Goal: Information Seeking & Learning: Learn about a topic

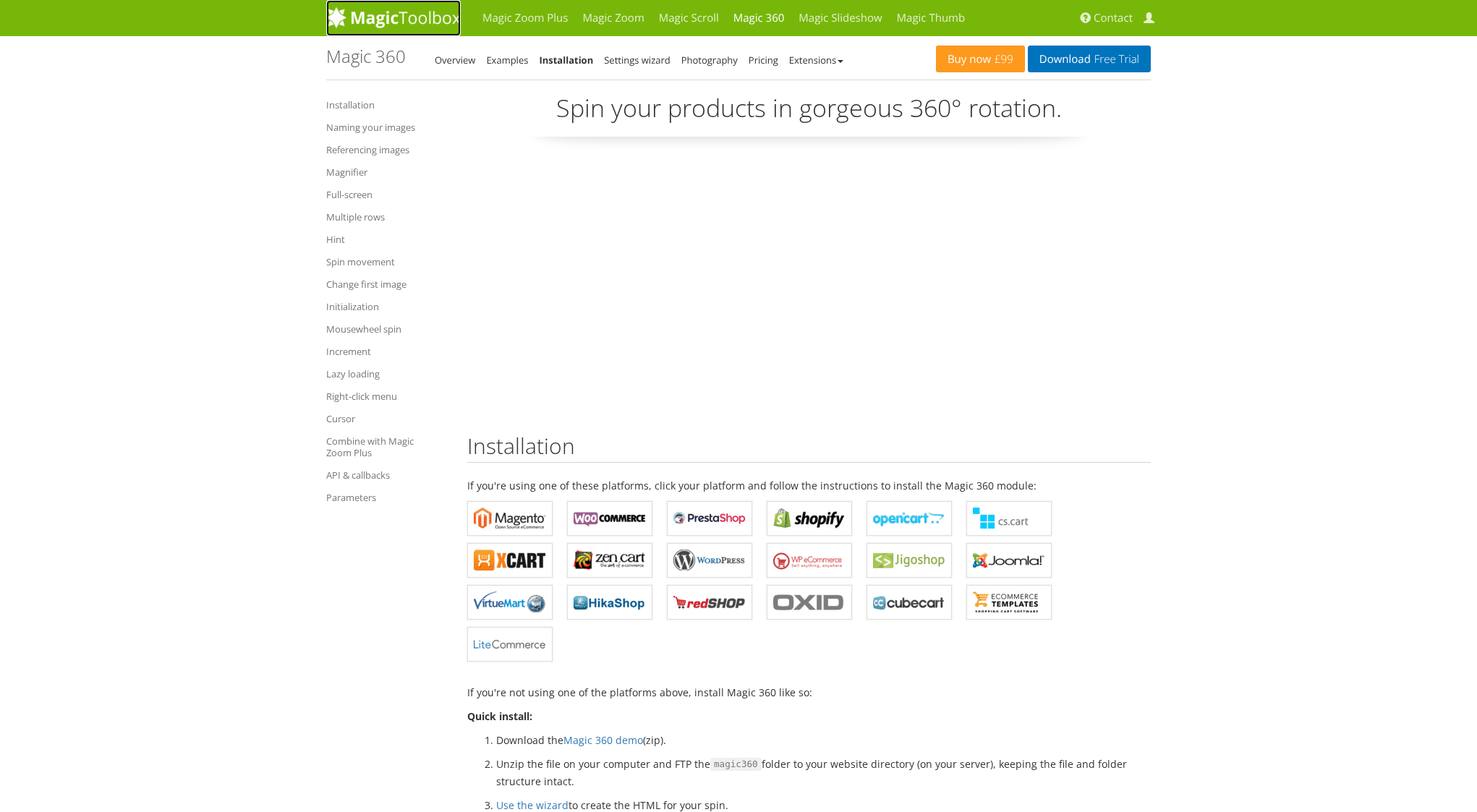
click at [385, 22] on img at bounding box center [393, 17] width 135 height 22
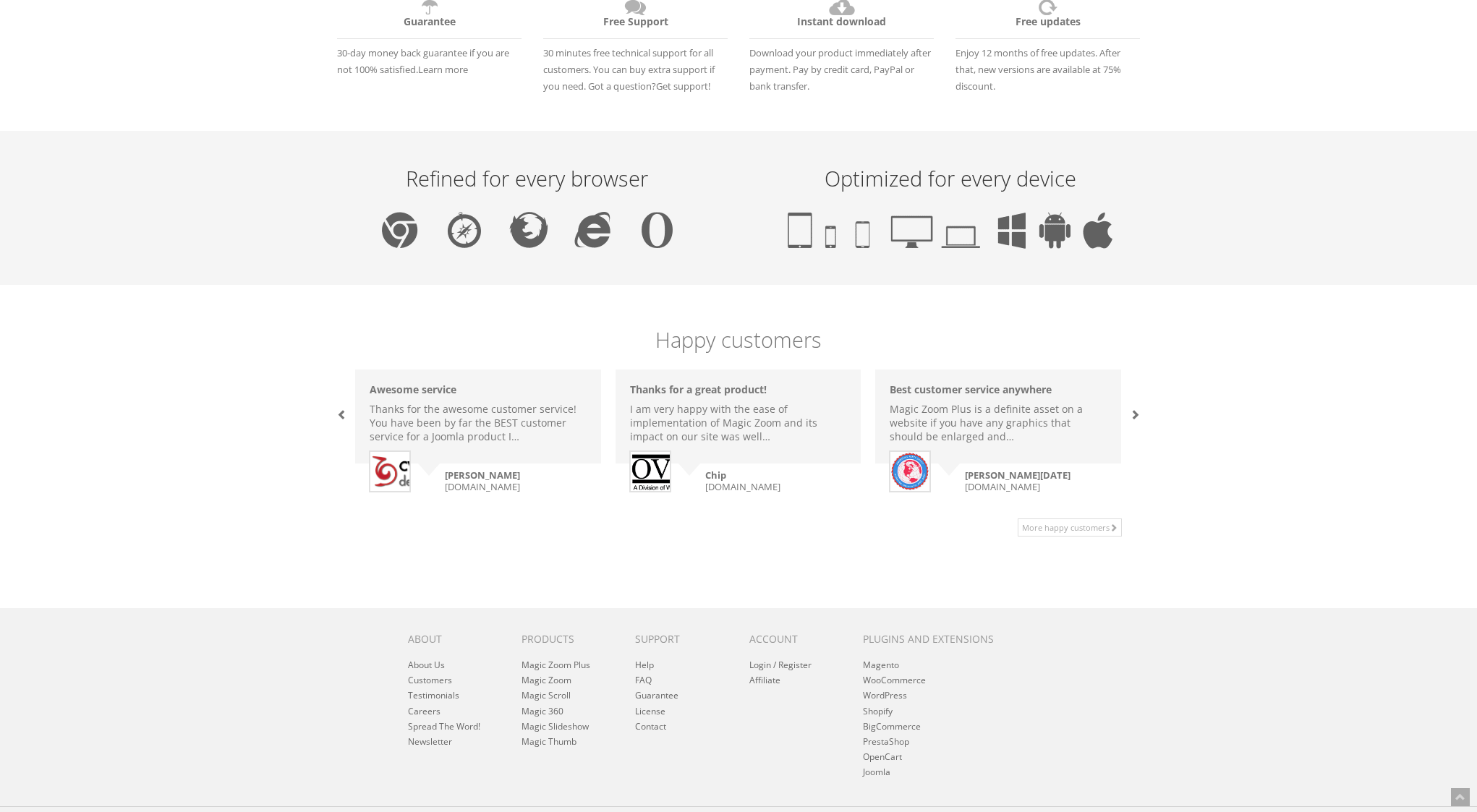
scroll to position [814, 0]
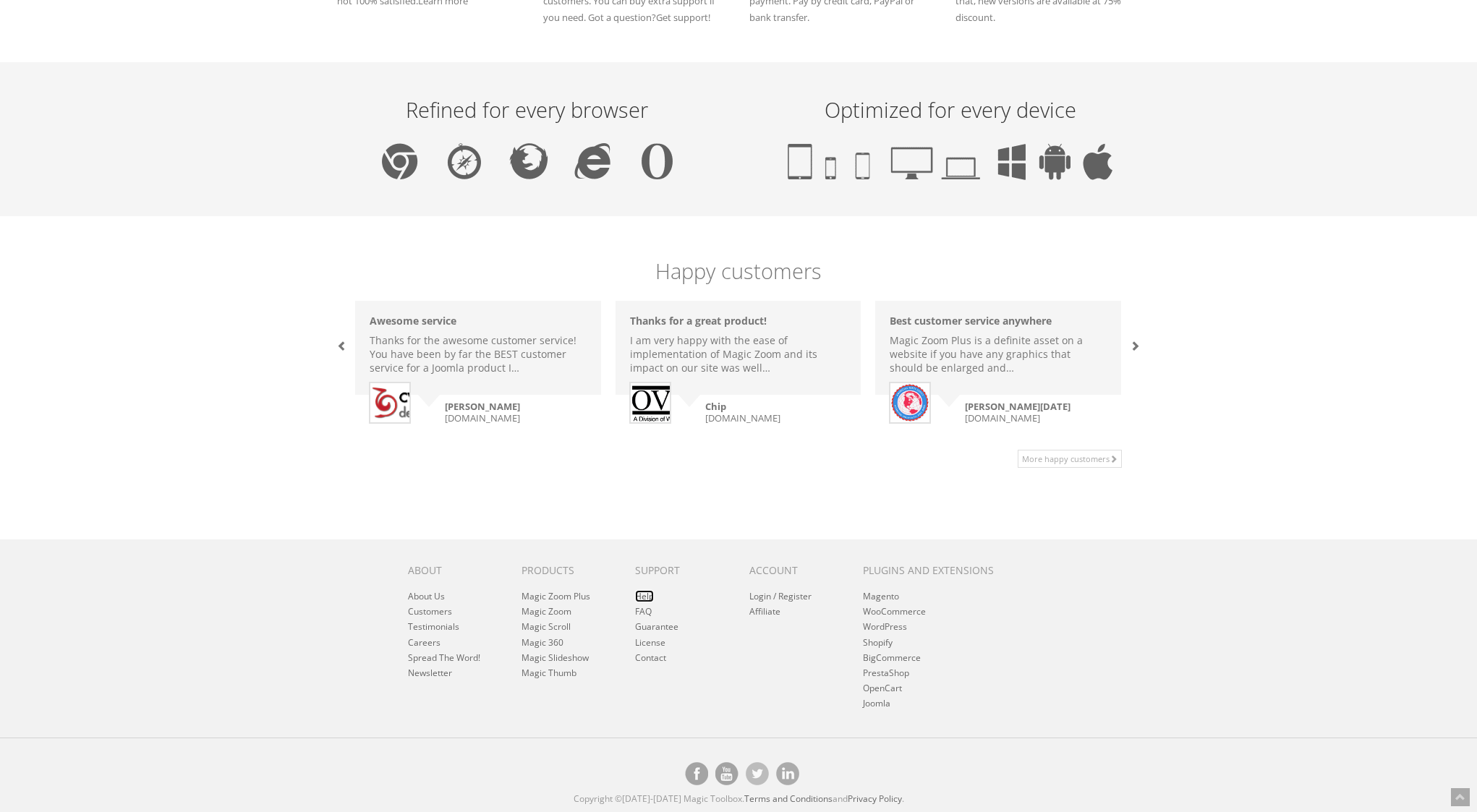
click at [645, 596] on link "Help" at bounding box center [644, 596] width 19 height 12
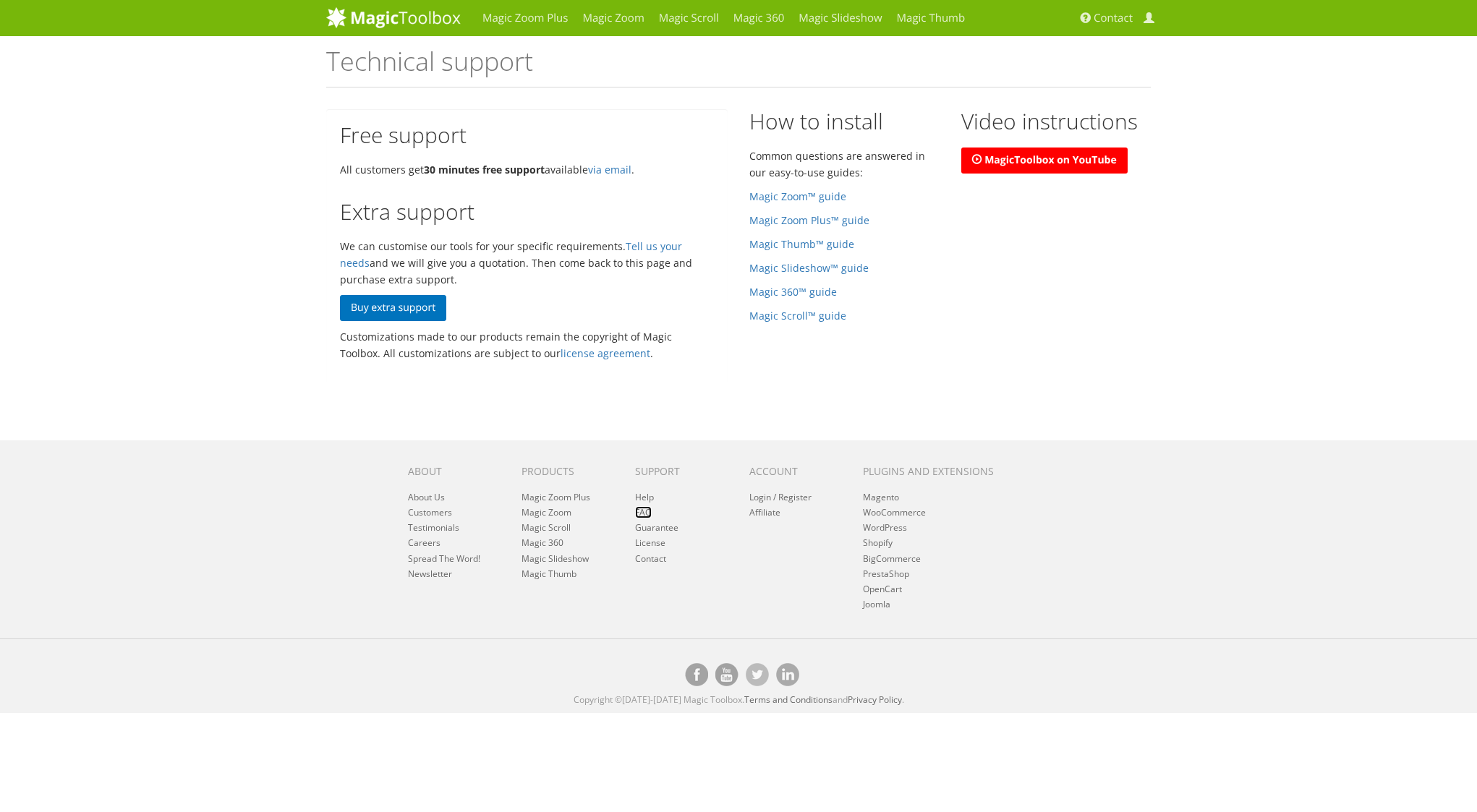
click at [645, 512] on link "FAQ" at bounding box center [643, 512] width 16 height 12
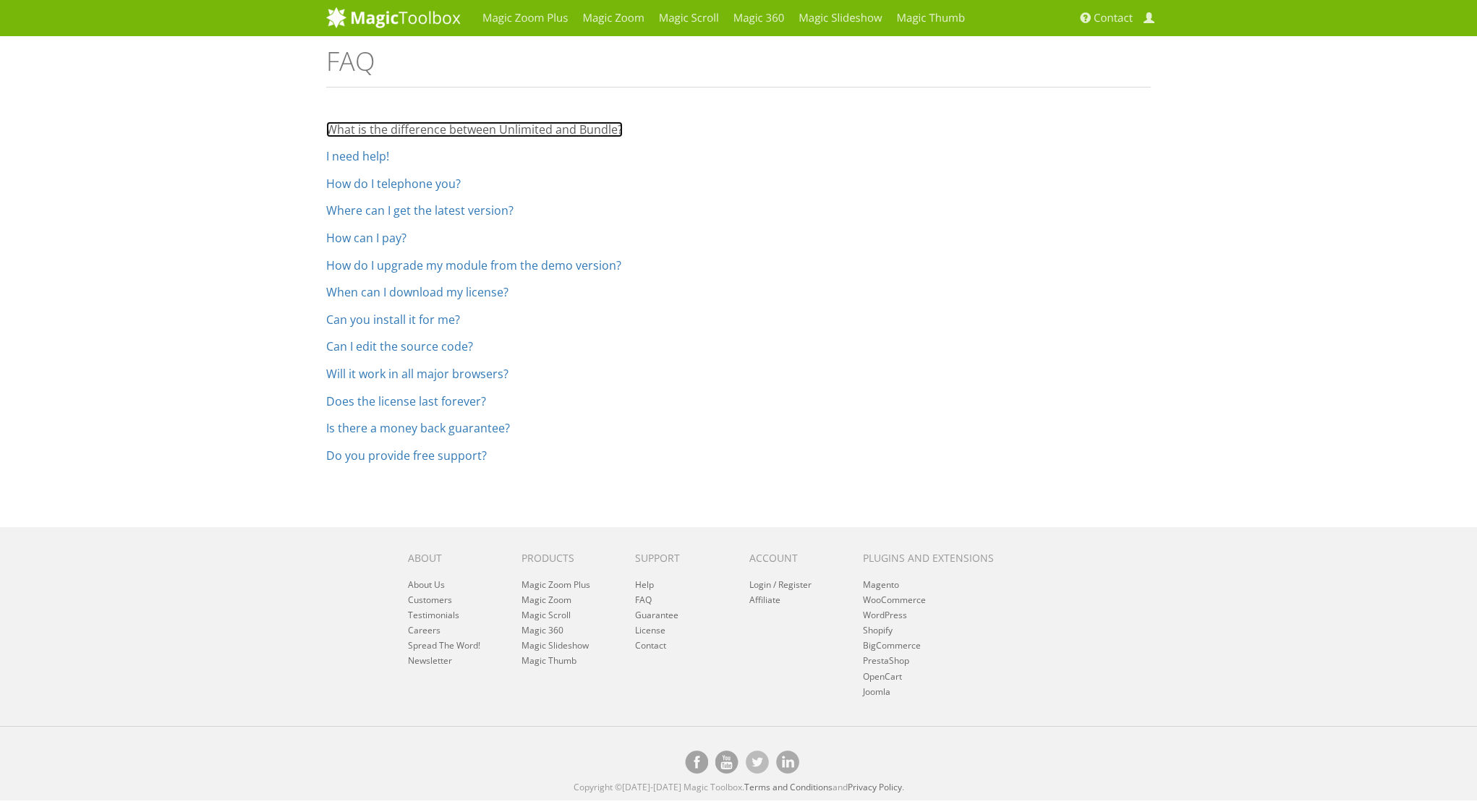
click at [448, 132] on link "What is the difference between Unlimited and Bundle?" at bounding box center [474, 129] width 297 height 16
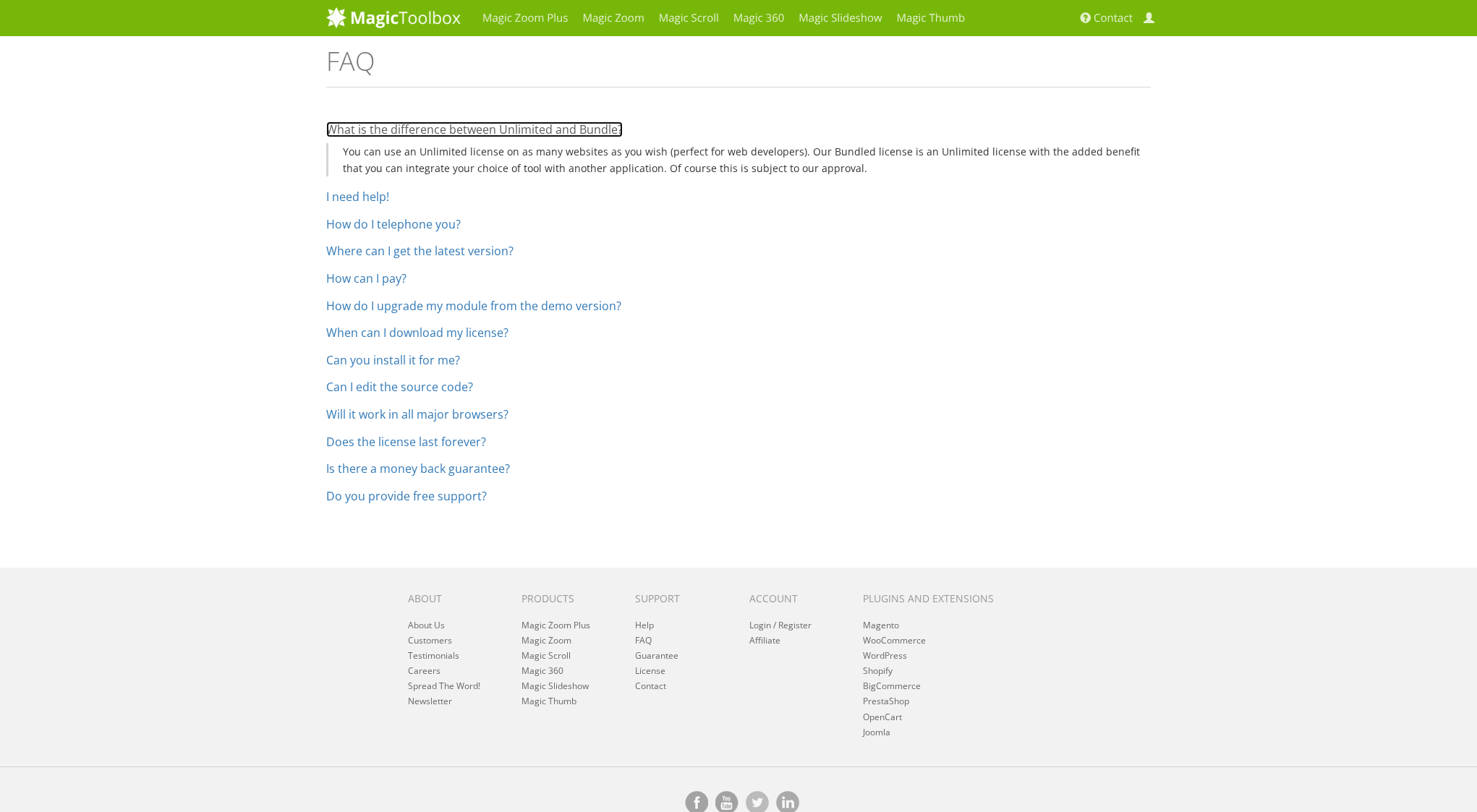
click at [449, 129] on link "What is the difference between Unlimited and Bundle?" at bounding box center [474, 129] width 297 height 16
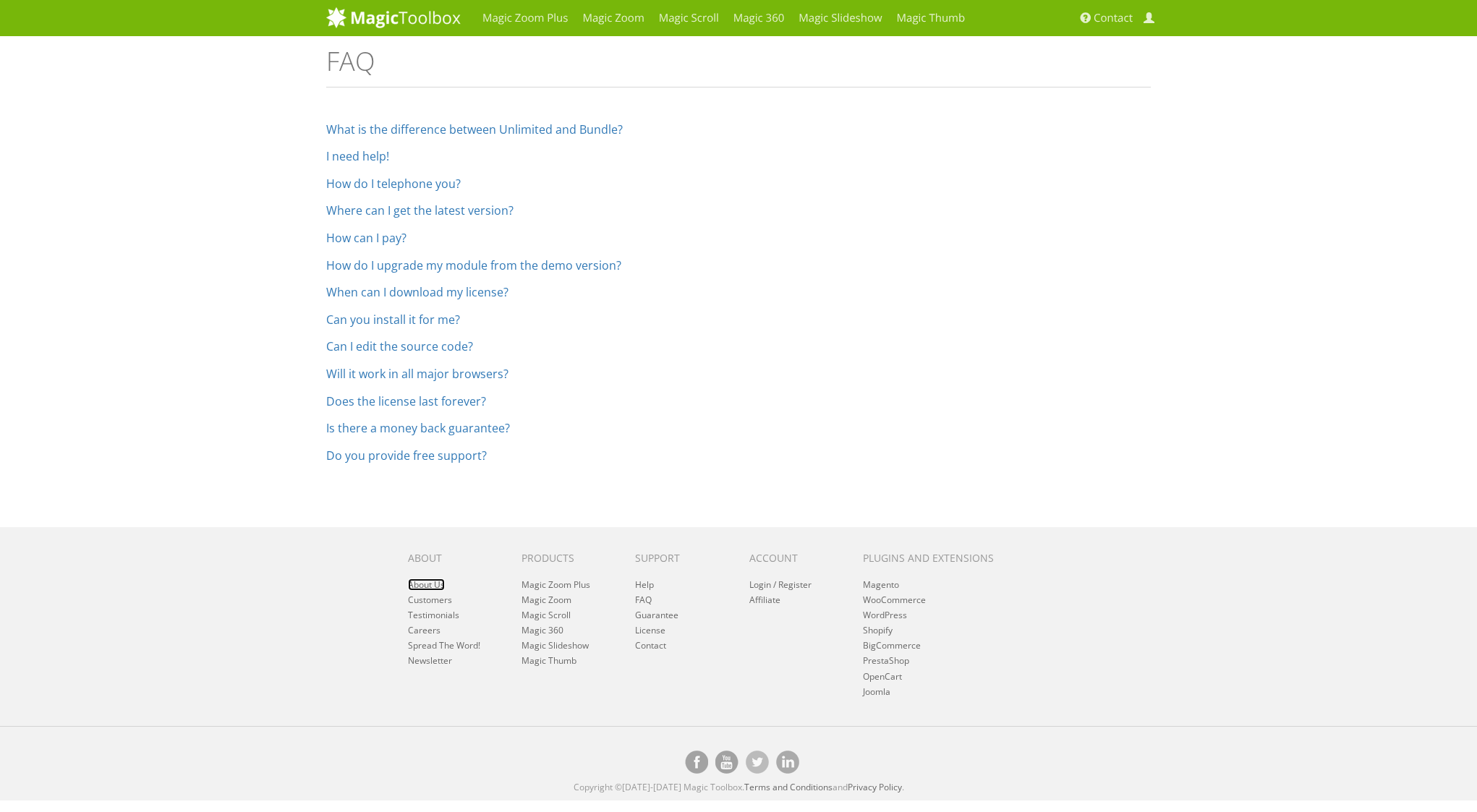
click at [433, 587] on link "About Us" at bounding box center [426, 584] width 37 height 12
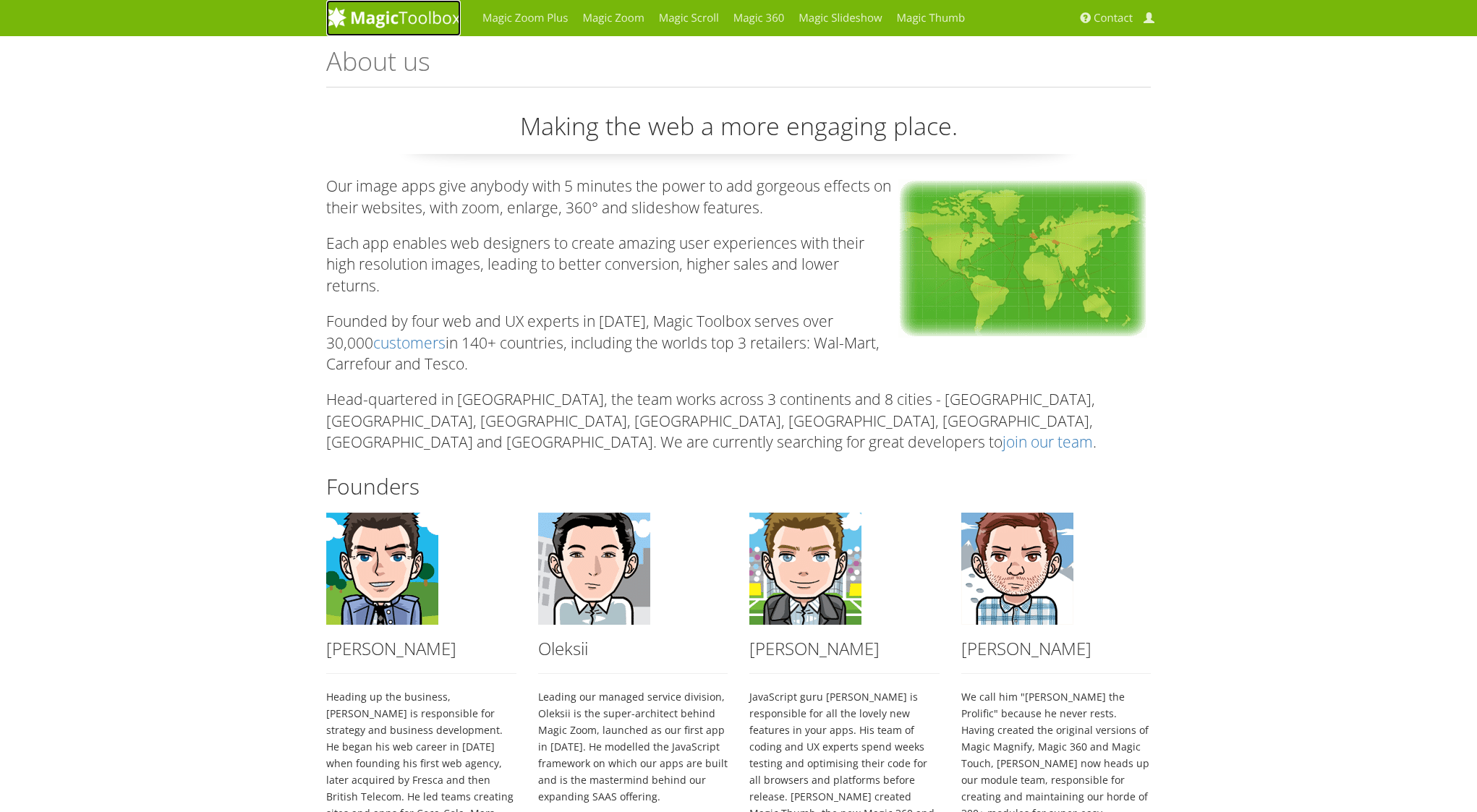
click at [419, 17] on img at bounding box center [393, 17] width 135 height 22
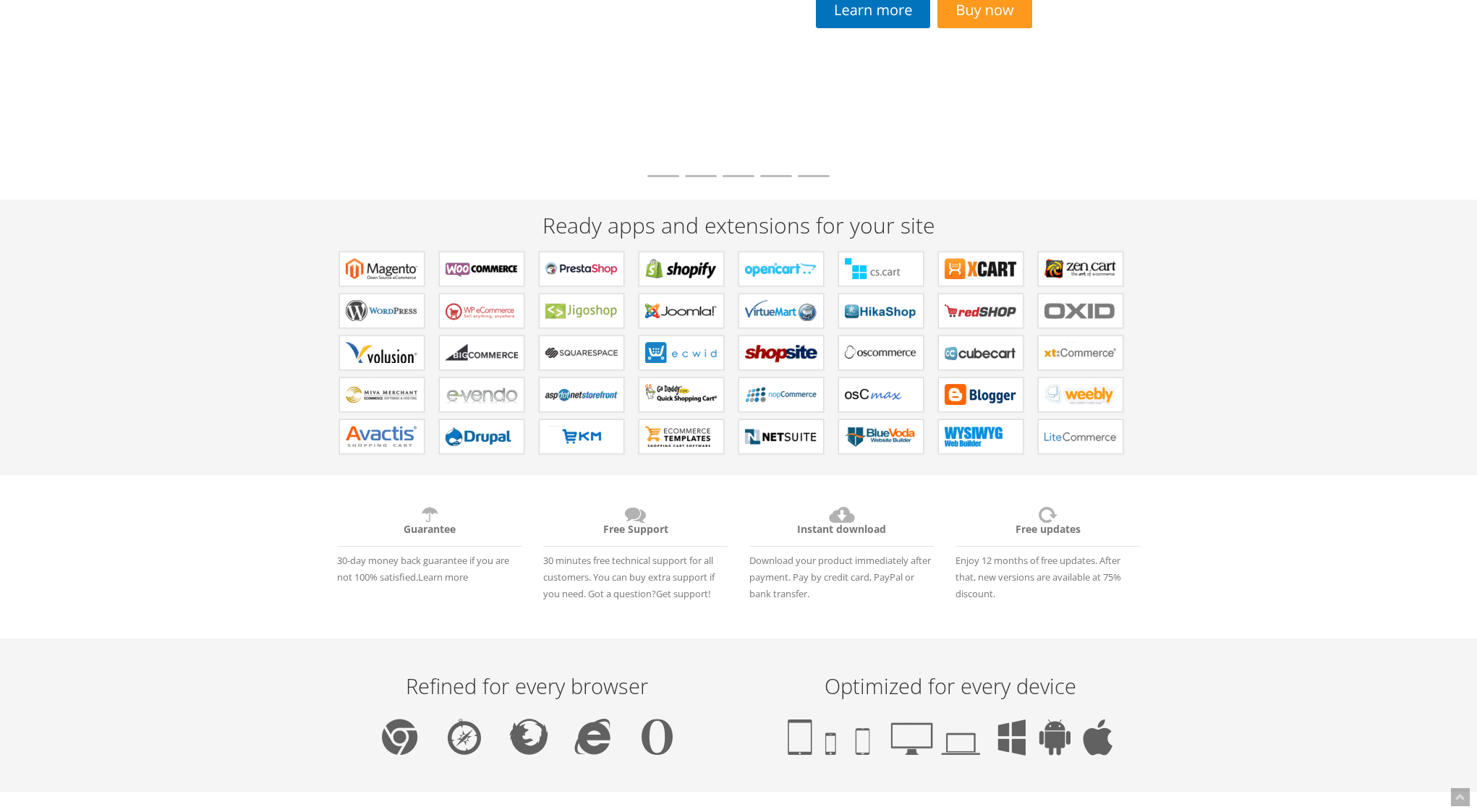
scroll to position [238, 0]
click at [377, 272] on b "Extensions for Magento" at bounding box center [382, 269] width 73 height 22
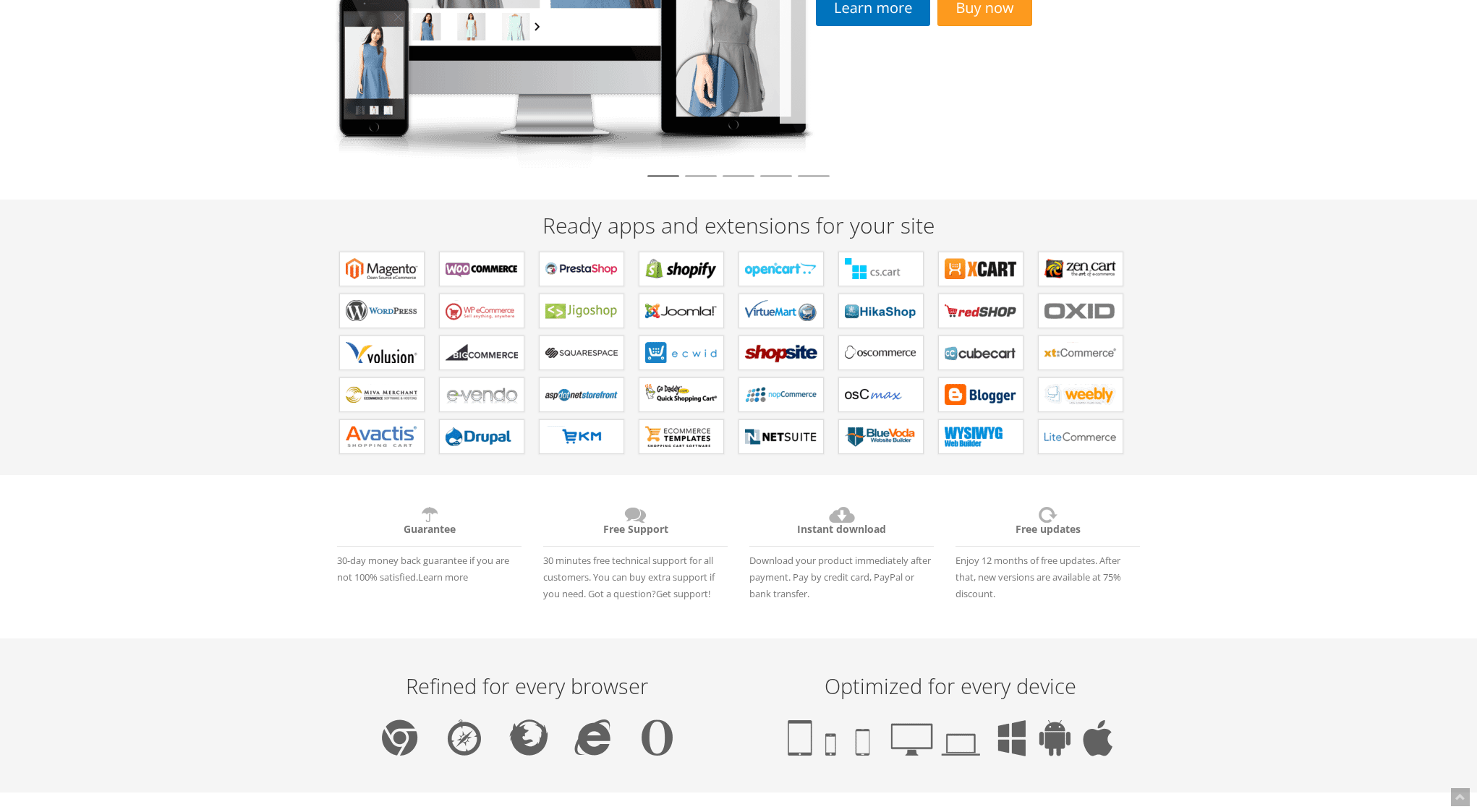
scroll to position [0, 0]
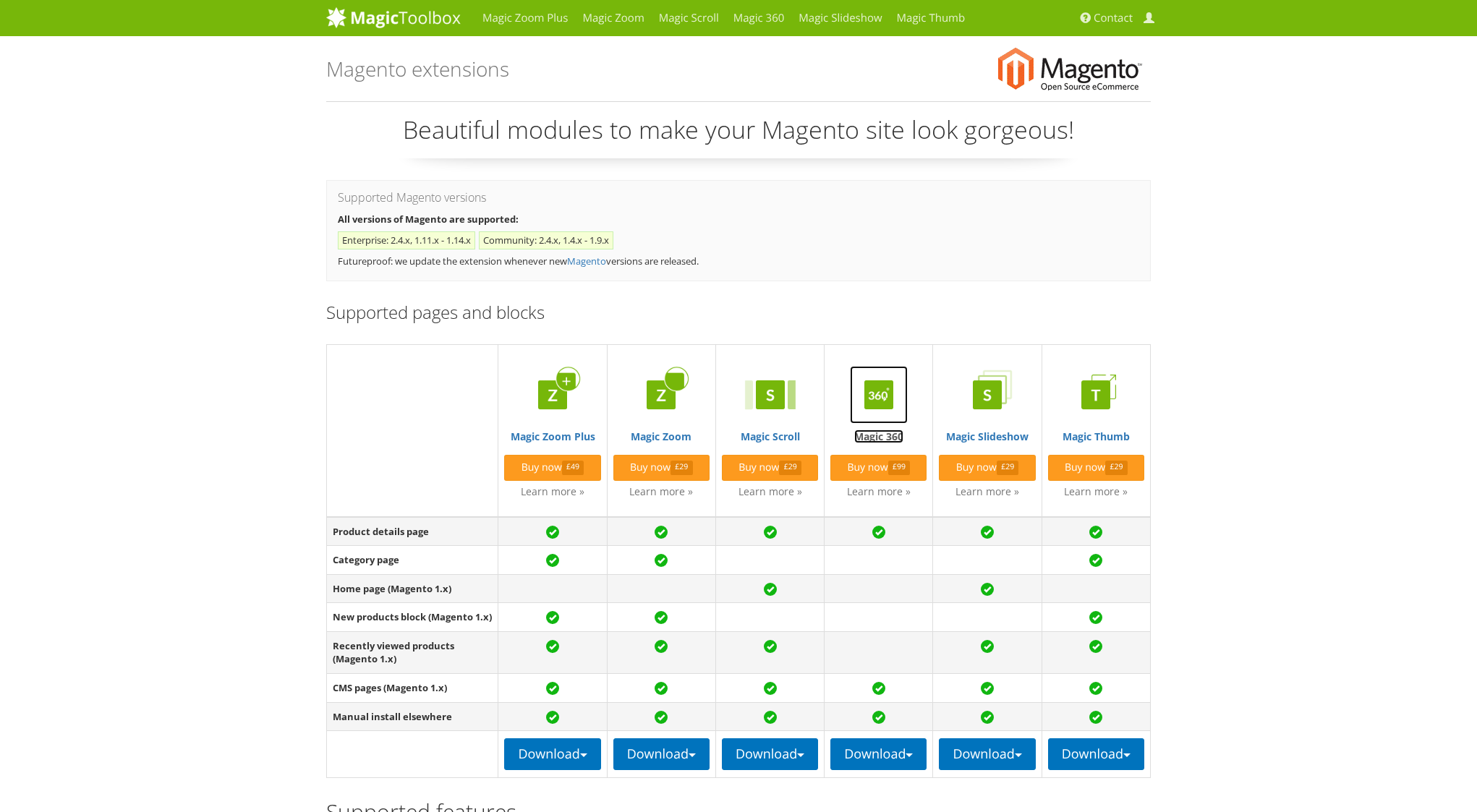
click at [878, 438] on link "Magic 360" at bounding box center [878, 404] width 96 height 78
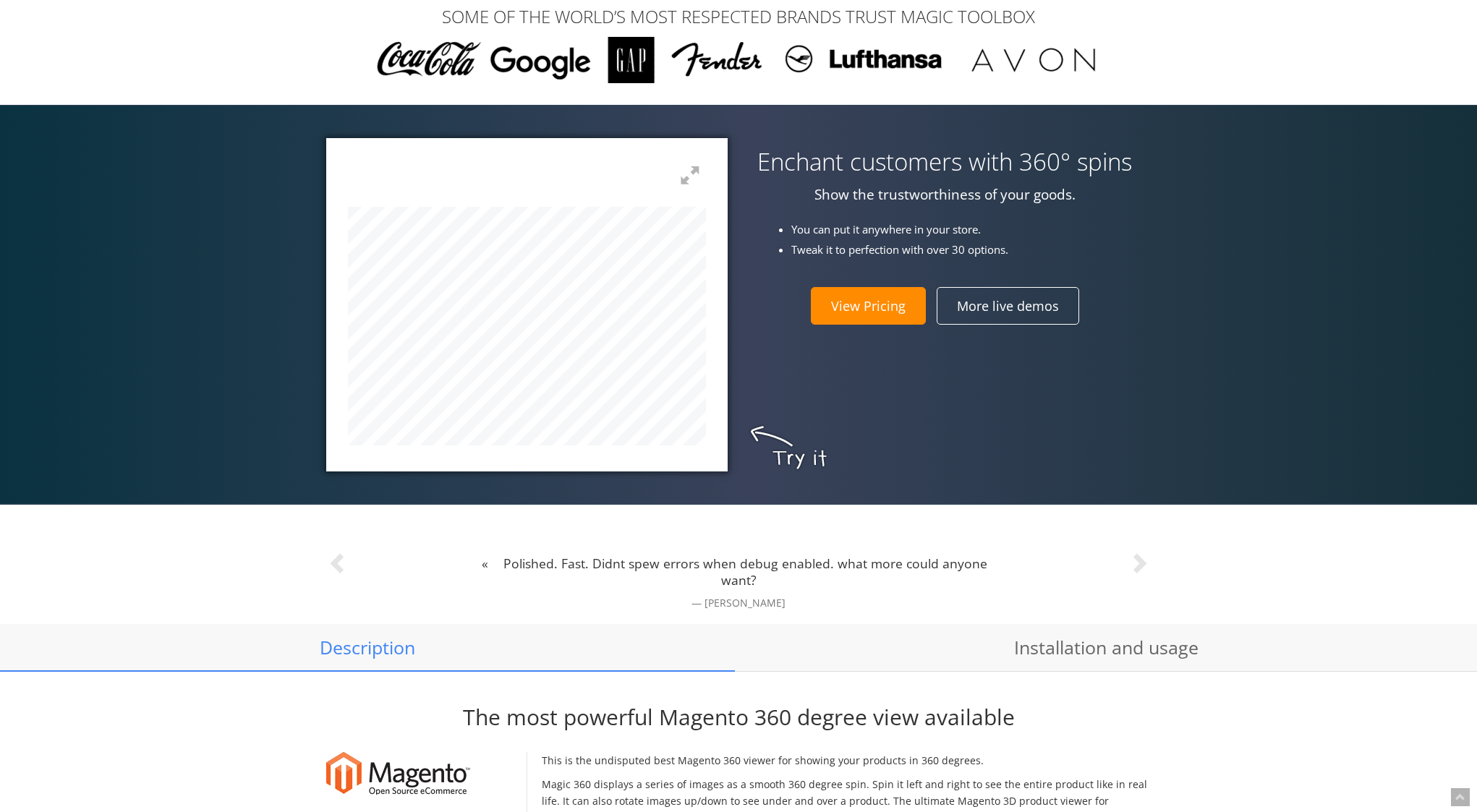
scroll to position [449, 0]
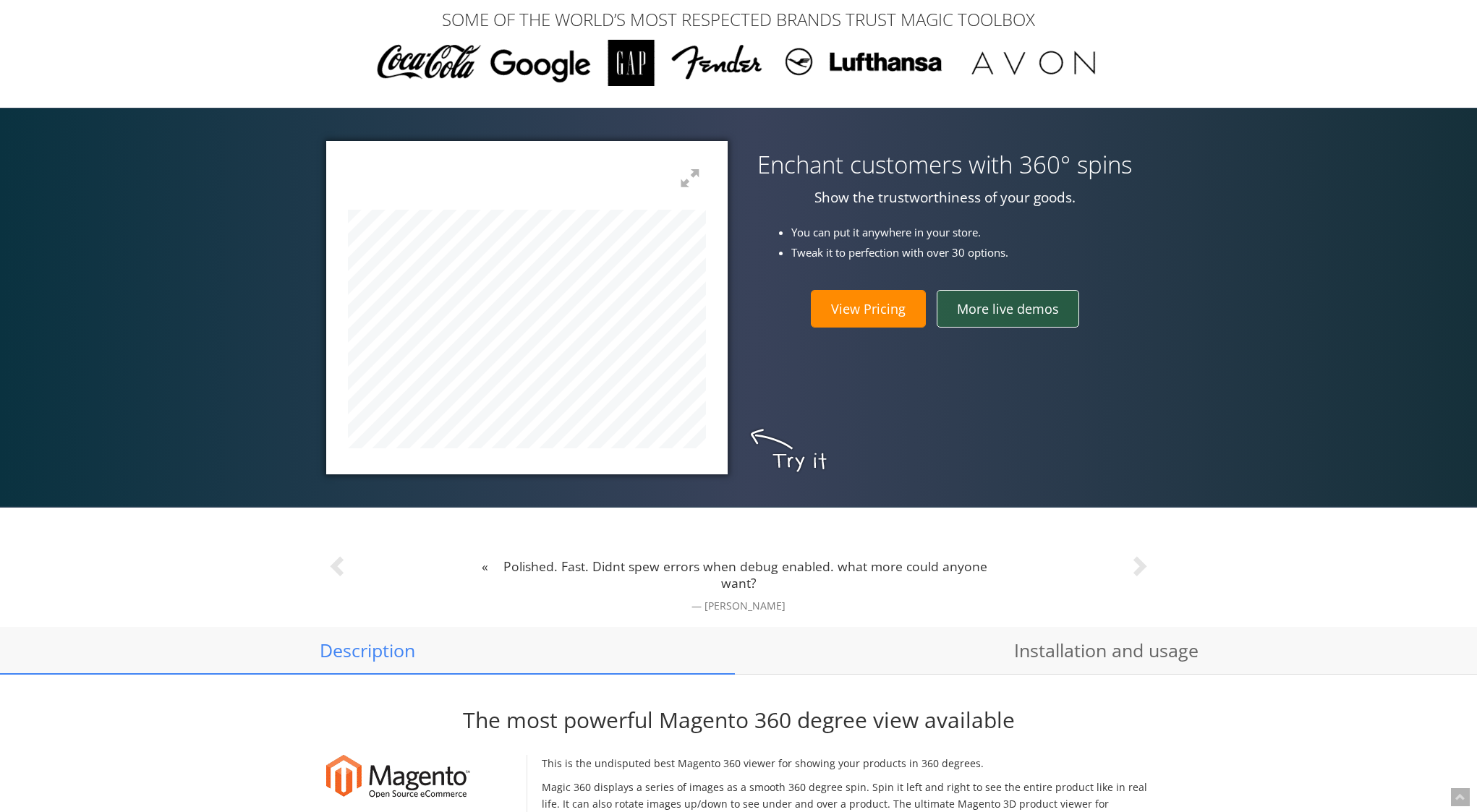
click at [1028, 317] on link "More live demos" at bounding box center [1007, 309] width 142 height 38
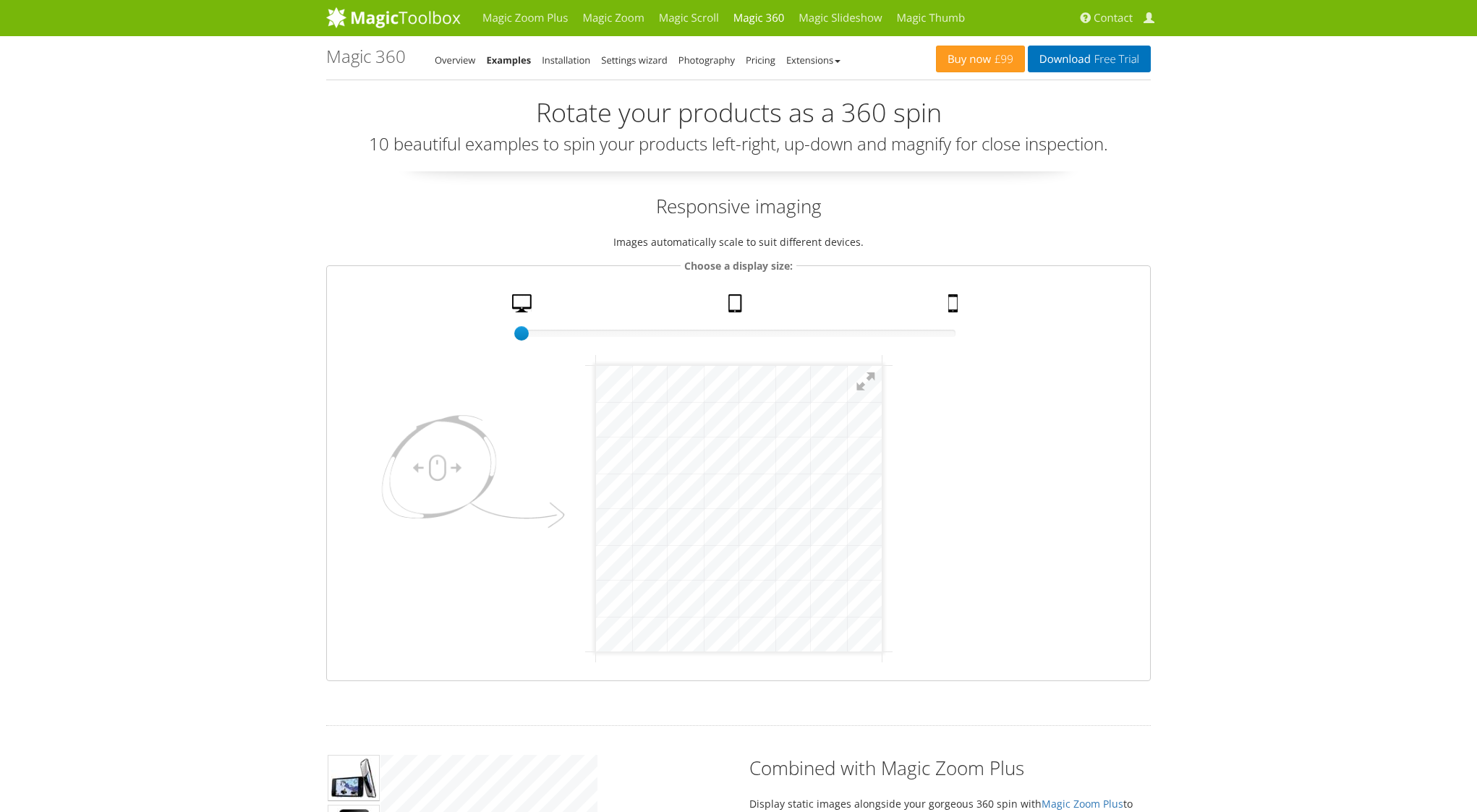
click html "mgctlbxN$M360 mgctlbxV$4.6.13 mgctlbxL$M"
